Goal: Transaction & Acquisition: Purchase product/service

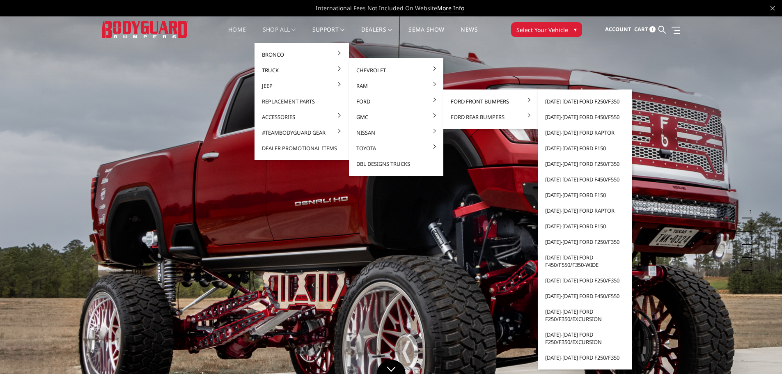
click at [570, 101] on link "2023-2025 Ford F250/F350" at bounding box center [585, 102] width 88 height 16
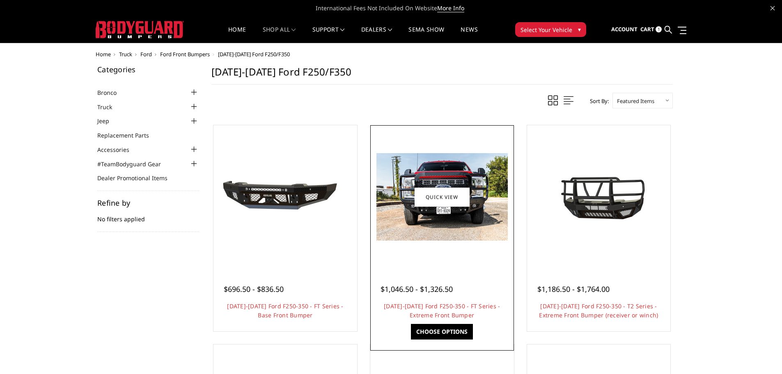
click at [464, 228] on img at bounding box center [441, 196] width 131 height 87
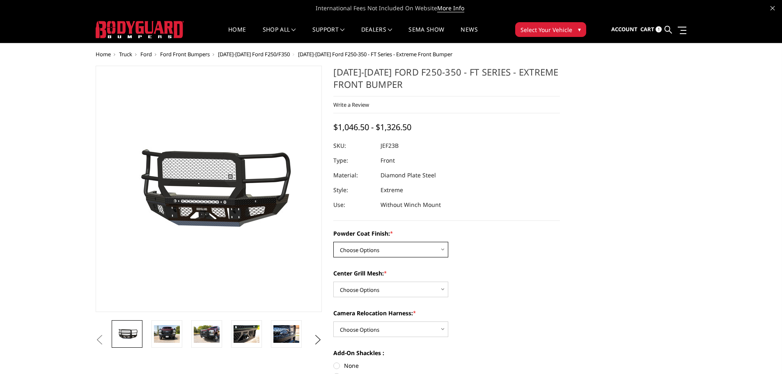
click at [415, 245] on select "Choose Options Bare Metal Gloss Black Powder Coat Textured Black Powder Coat" at bounding box center [390, 250] width 115 height 16
select select "3264"
click at [333, 242] on select "Choose Options Bare Metal Gloss Black Powder Coat Textured Black Powder Coat" at bounding box center [390, 250] width 115 height 16
click at [403, 287] on select "Choose Options WITH Expanded Metal in Center Grill WITHOUT Expanded Metal in Ce…" at bounding box center [390, 290] width 115 height 16
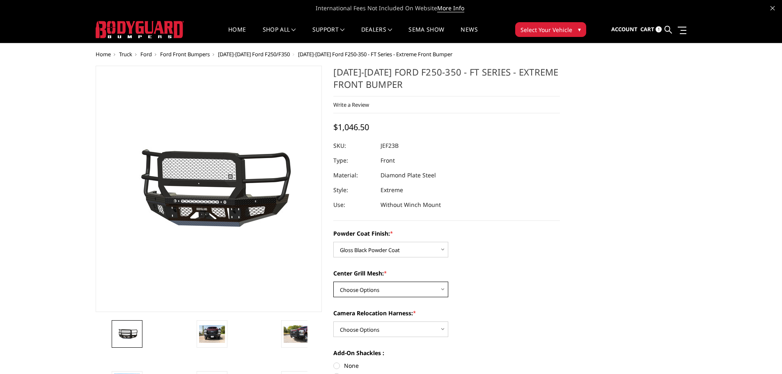
select select "3266"
click at [333, 282] on select "Choose Options WITH Expanded Metal in Center Grill WITHOUT Expanded Metal in Ce…" at bounding box center [390, 290] width 115 height 16
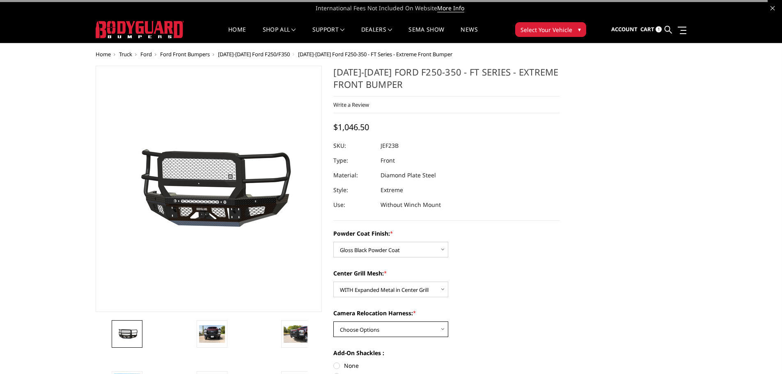
click at [390, 326] on select "Choose Options WITH Camera Relocation Harness WITHOUT Camera Relocation Harness" at bounding box center [390, 329] width 115 height 16
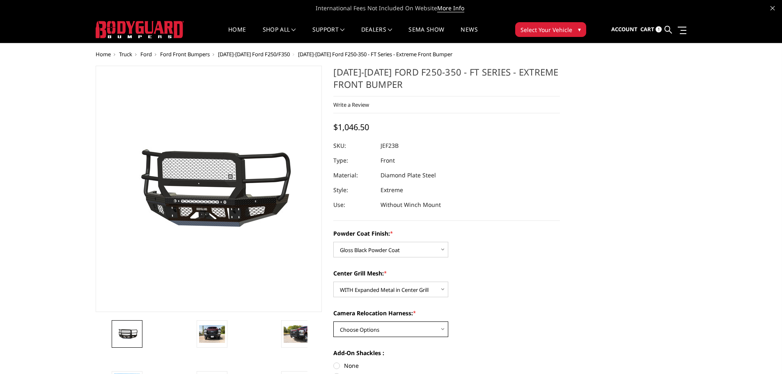
select select "3268"
click at [333, 321] on select "Choose Options WITH Camera Relocation Harness WITHOUT Camera Relocation Harness" at bounding box center [390, 329] width 115 height 16
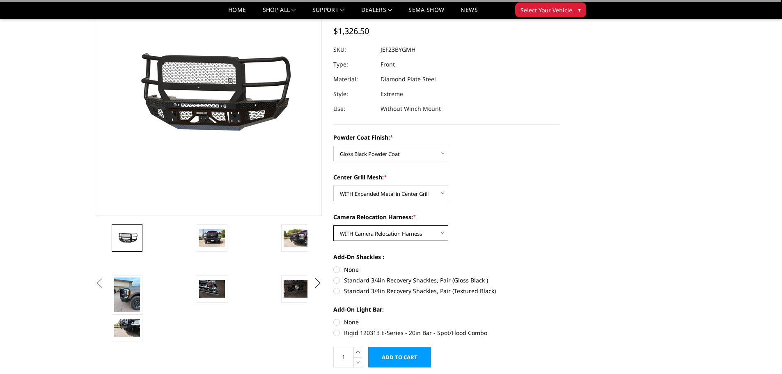
scroll to position [82, 0]
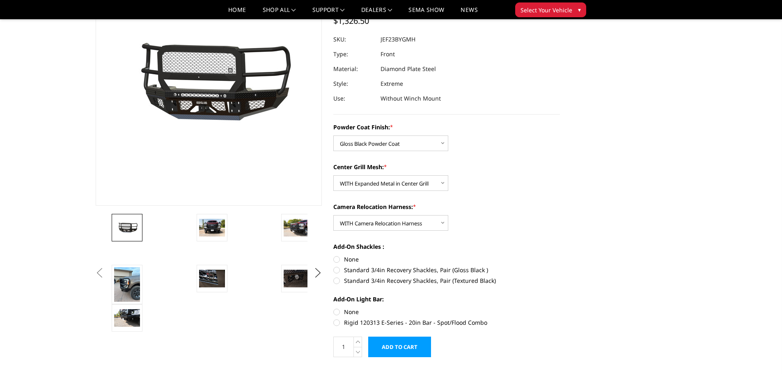
click at [337, 259] on label "None" at bounding box center [446, 259] width 227 height 9
click at [334, 255] on input "None" at bounding box center [333, 255] width 0 height 0
radio input "true"
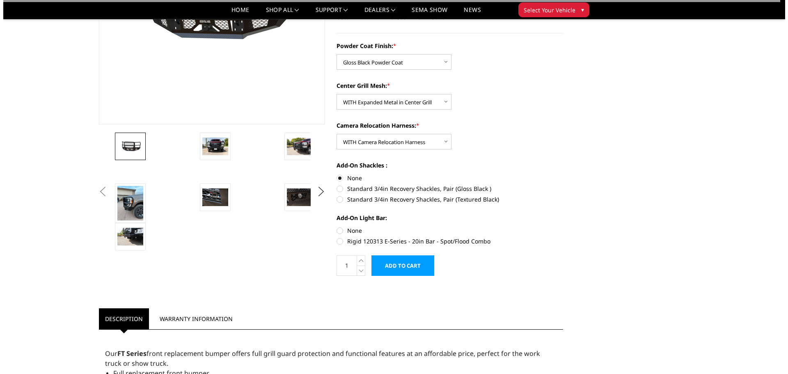
scroll to position [164, 0]
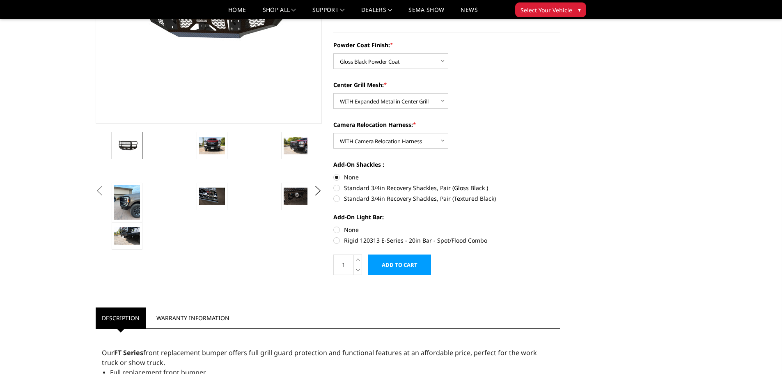
click at [339, 228] on label "None" at bounding box center [446, 229] width 227 height 9
click at [334, 226] on input "None" at bounding box center [333, 225] width 0 height 0
radio input "true"
click at [359, 260] on icon at bounding box center [358, 260] width 8 height 10
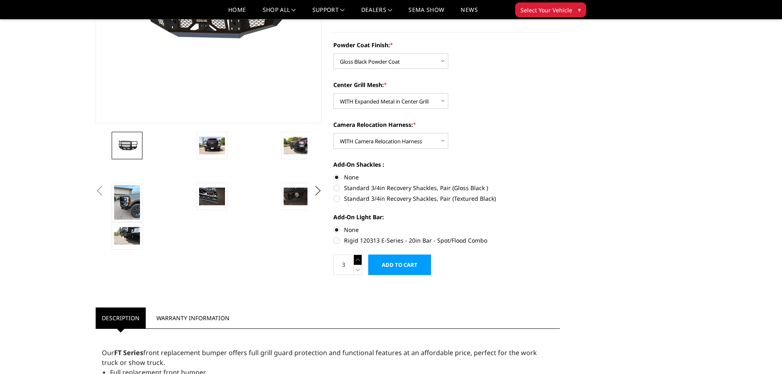
click at [359, 260] on icon at bounding box center [358, 260] width 8 height 10
type input "4"
click at [416, 266] on input "Add to Cart" at bounding box center [399, 265] width 63 height 21
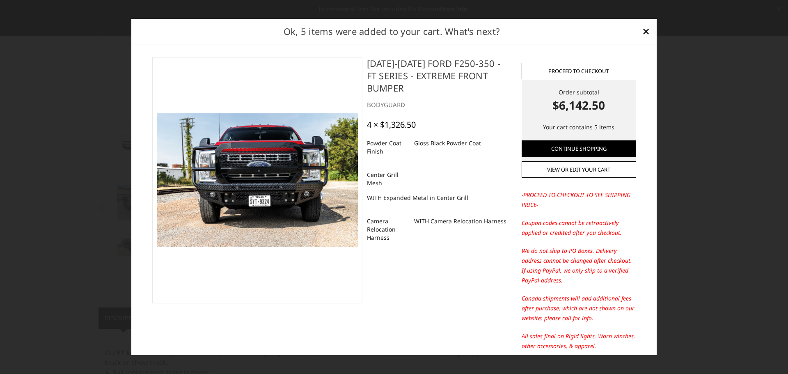
click at [581, 70] on link "Proceed to checkout" at bounding box center [579, 71] width 115 height 16
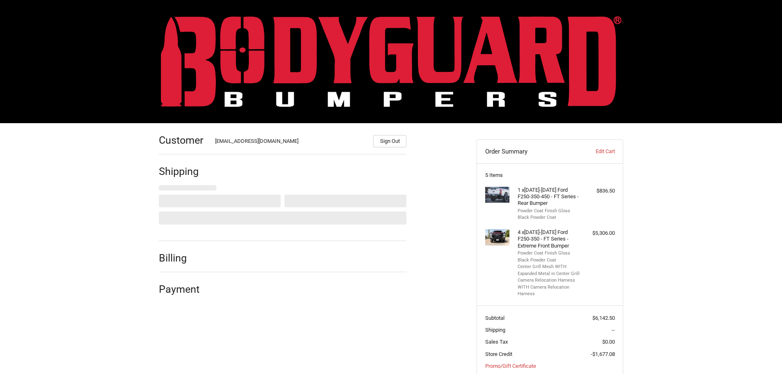
scroll to position [52, 0]
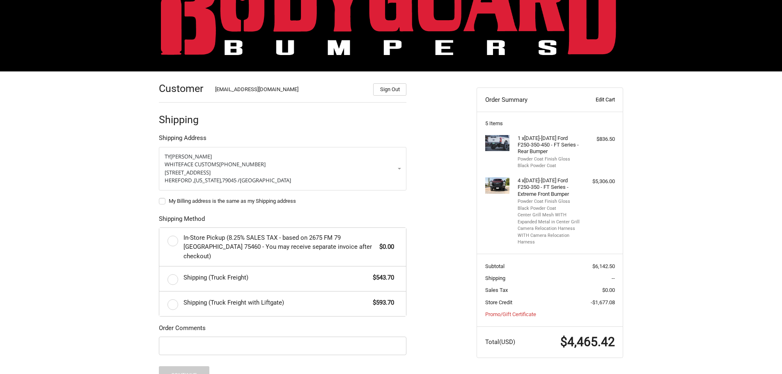
click at [594, 98] on link "Edit Cart" at bounding box center [594, 100] width 41 height 8
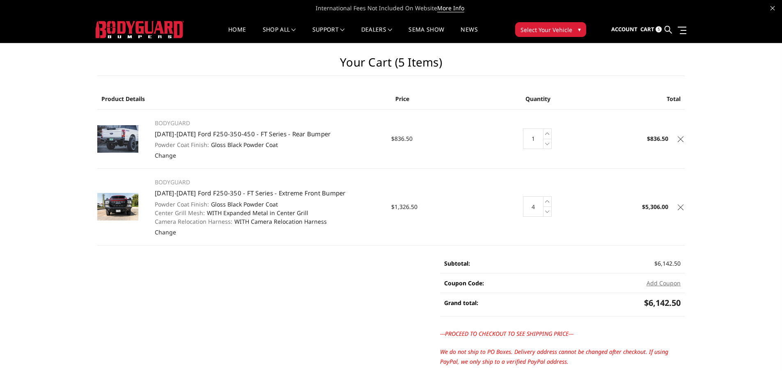
click at [682, 140] on icon at bounding box center [681, 139] width 6 height 6
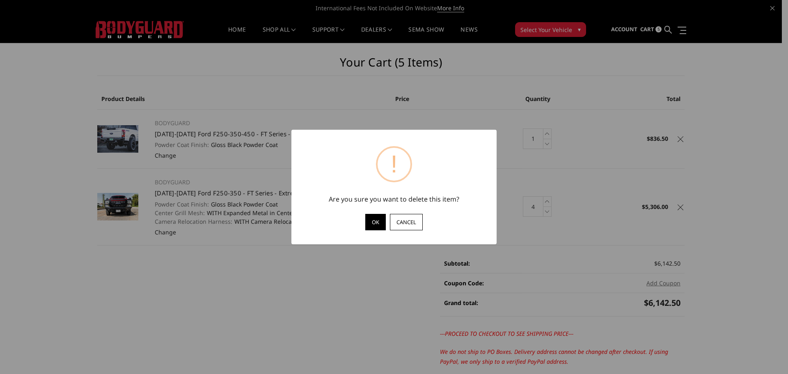
click at [374, 223] on button "OK" at bounding box center [375, 222] width 21 height 16
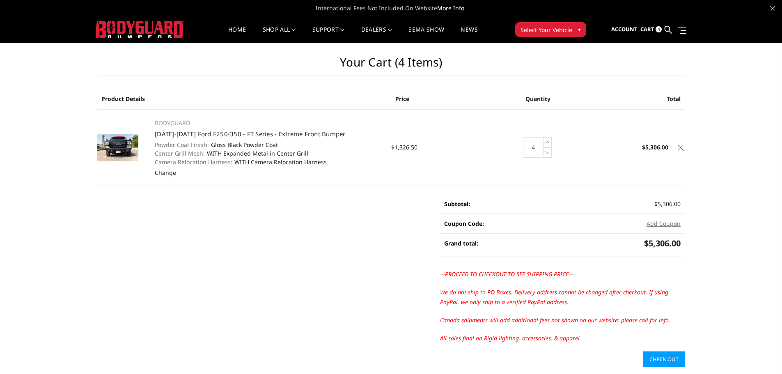
click at [655, 362] on link "Check out" at bounding box center [663, 359] width 41 height 16
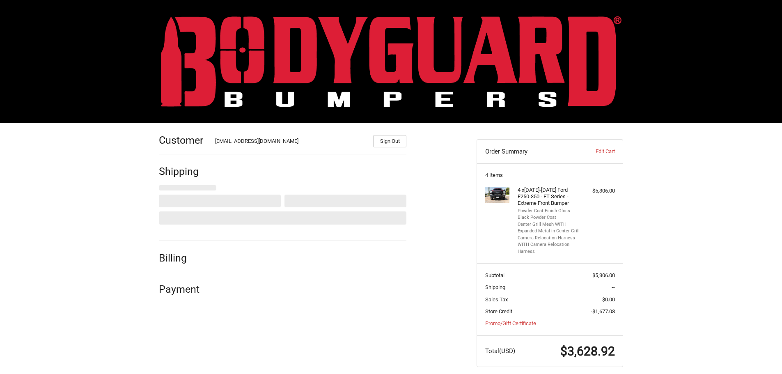
scroll to position [9, 0]
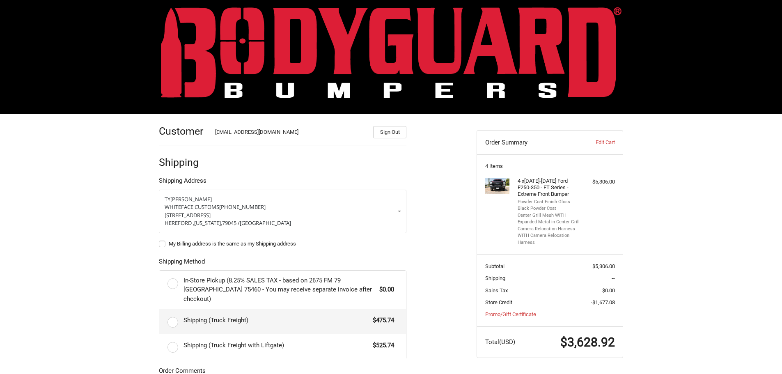
click at [173, 311] on label "Shipping (Truck Freight) $475.74" at bounding box center [282, 321] width 247 height 25
click at [160, 310] on input "Shipping (Truck Freight) $475.74" at bounding box center [159, 309] width 0 height 0
radio input "true"
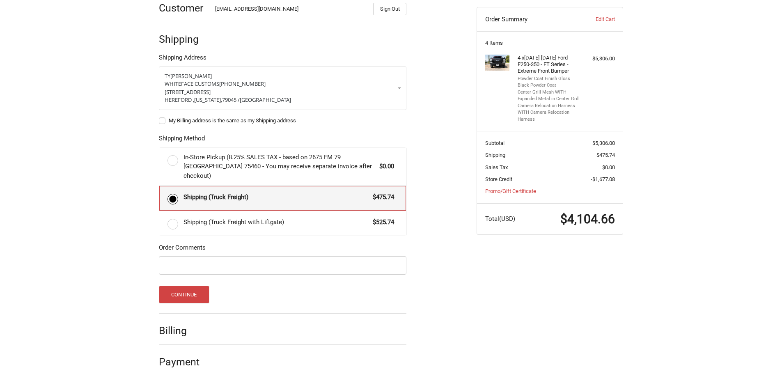
scroll to position [133, 0]
click at [192, 285] on button "Continue" at bounding box center [184, 294] width 51 height 18
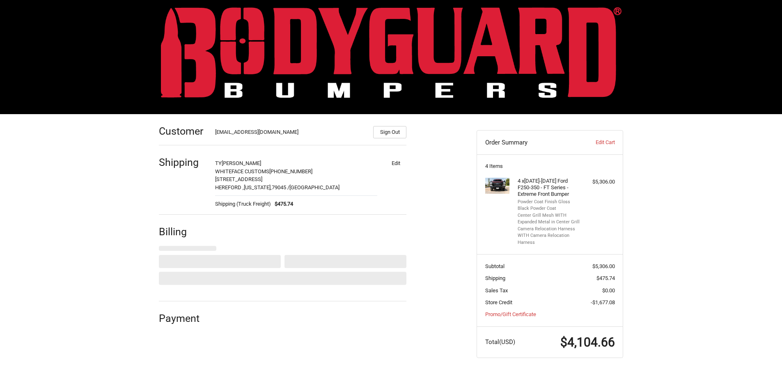
select select "US"
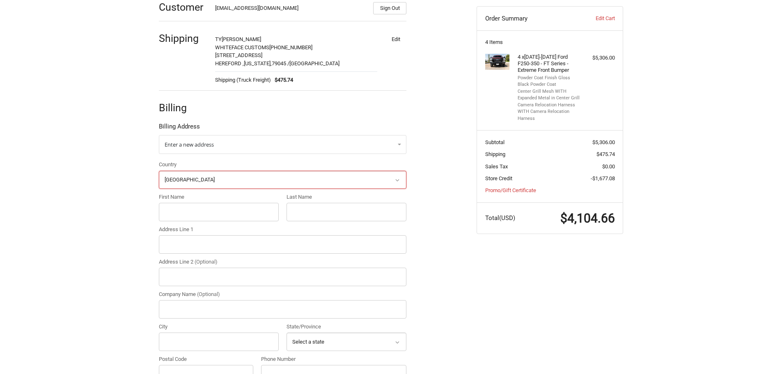
scroll to position [149, 0]
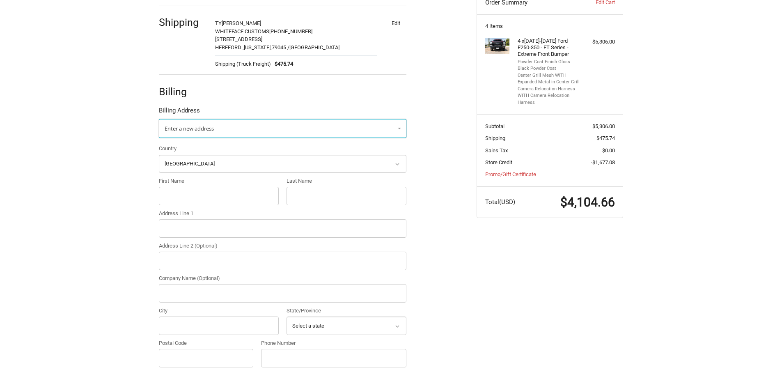
click at [230, 133] on link "Enter a new address" at bounding box center [283, 128] width 248 height 19
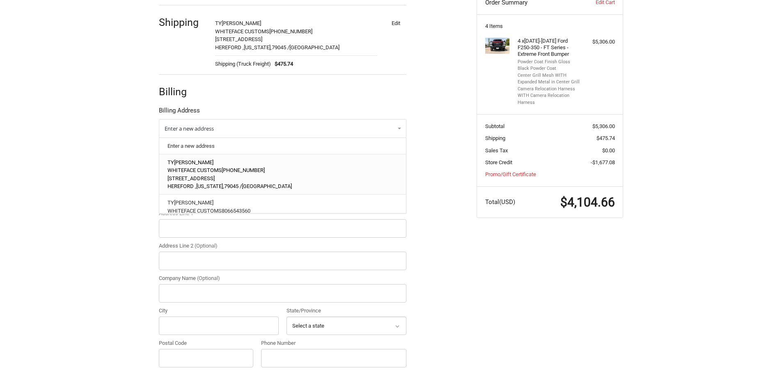
click at [226, 166] on p "WHITEFACE CUSTOMS [PHONE_NUMBER]" at bounding box center [283, 170] width 231 height 8
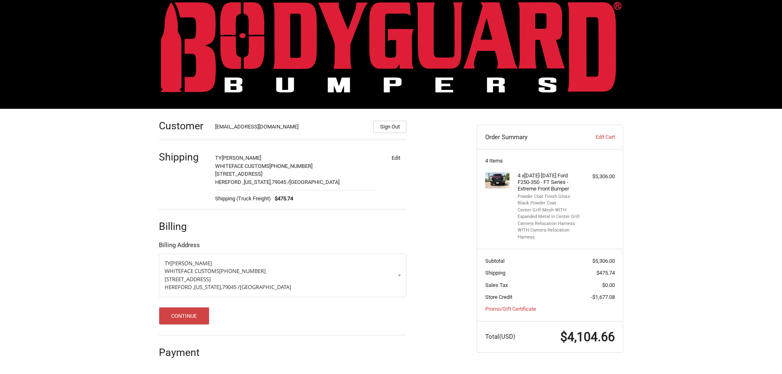
scroll to position [14, 0]
click at [186, 315] on button "Continue" at bounding box center [184, 316] width 51 height 18
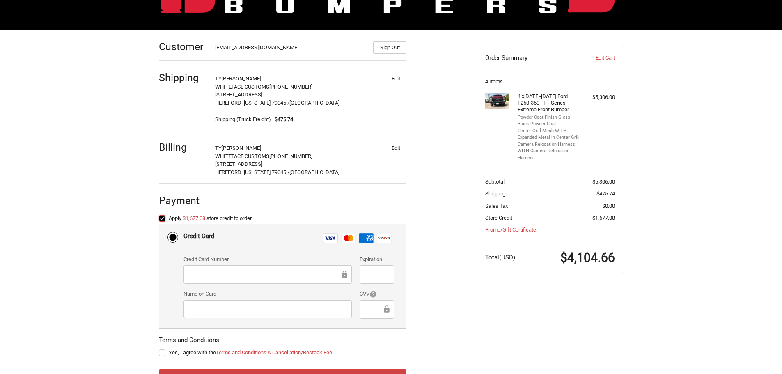
scroll to position [129, 0]
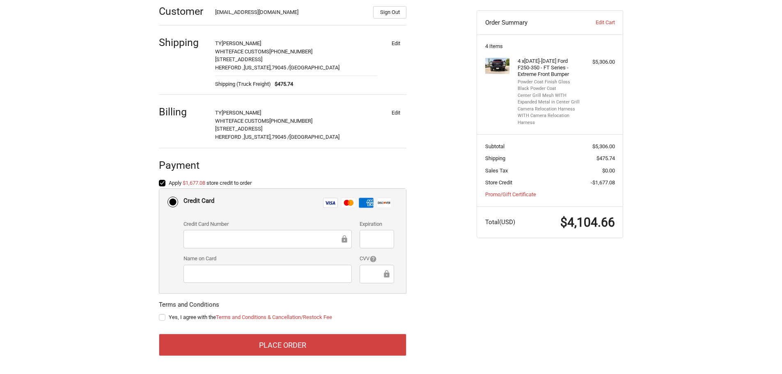
click at [159, 314] on div "Customer [EMAIL_ADDRESS][DOMAIN_NAME] Sign Out Shipping [PERSON_NAME] WHITEFACE…" at bounding box center [312, 180] width 318 height 372
click at [165, 317] on label "Yes, I agree with the Terms and Conditions & Cancellation/Restock Fee" at bounding box center [283, 317] width 248 height 7
click at [159, 314] on input "Yes, I agree with the Terms and Conditions & Cancellation/Restock Fee" at bounding box center [159, 313] width 0 height 0
checkbox input "true"
